Goal: Navigation & Orientation: Find specific page/section

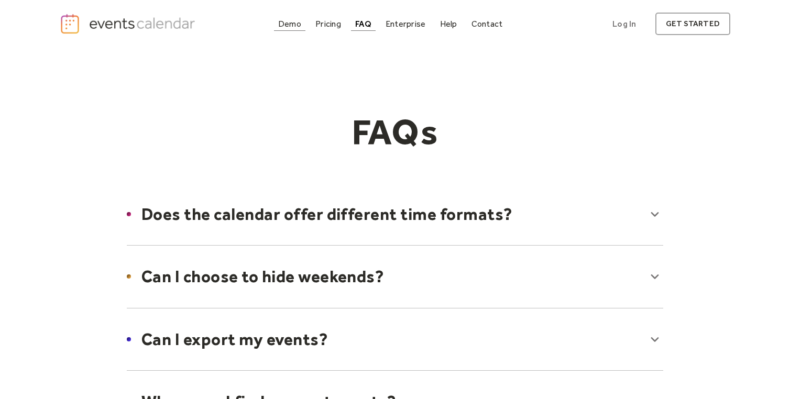
click at [289, 24] on div "Demo" at bounding box center [289, 24] width 23 height 6
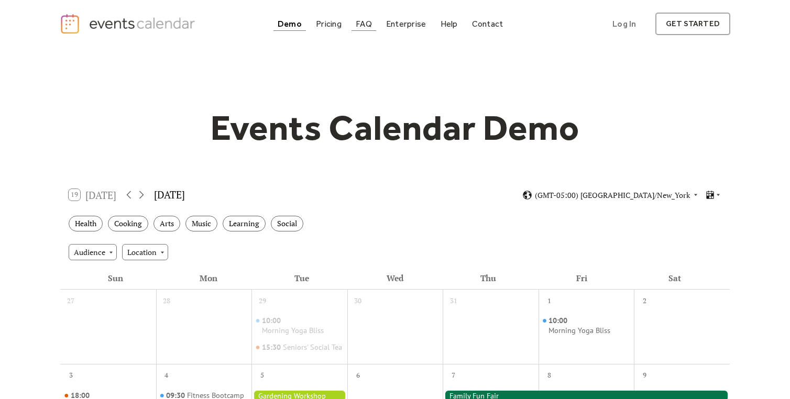
click at [355, 24] on link "FAQ" at bounding box center [364, 24] width 25 height 14
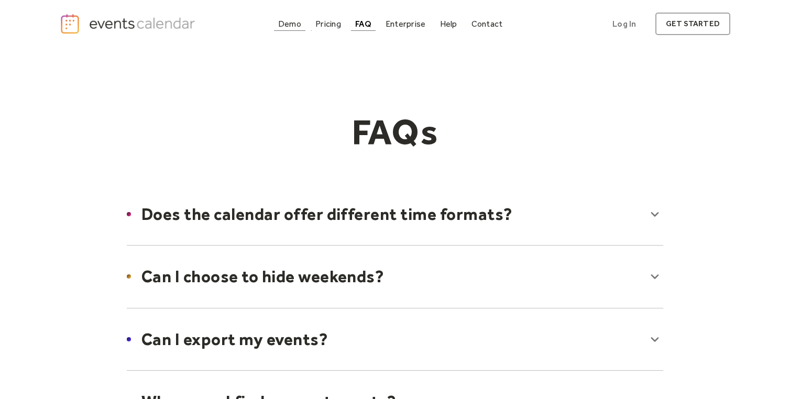
click at [293, 27] on div "Demo" at bounding box center [289, 24] width 23 height 6
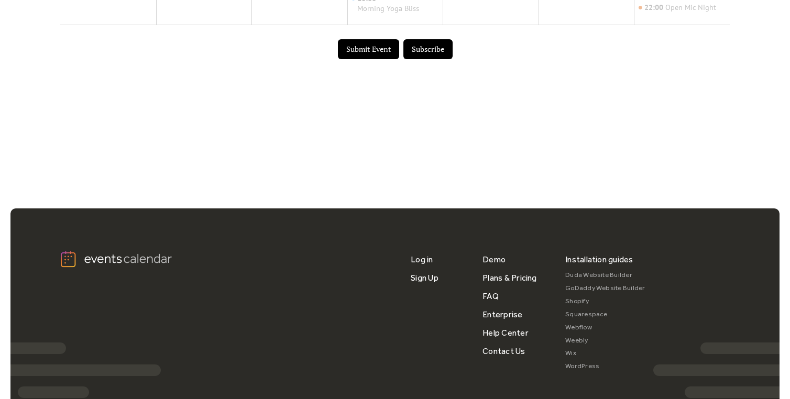
scroll to position [820, 0]
